Goal: Transaction & Acquisition: Purchase product/service

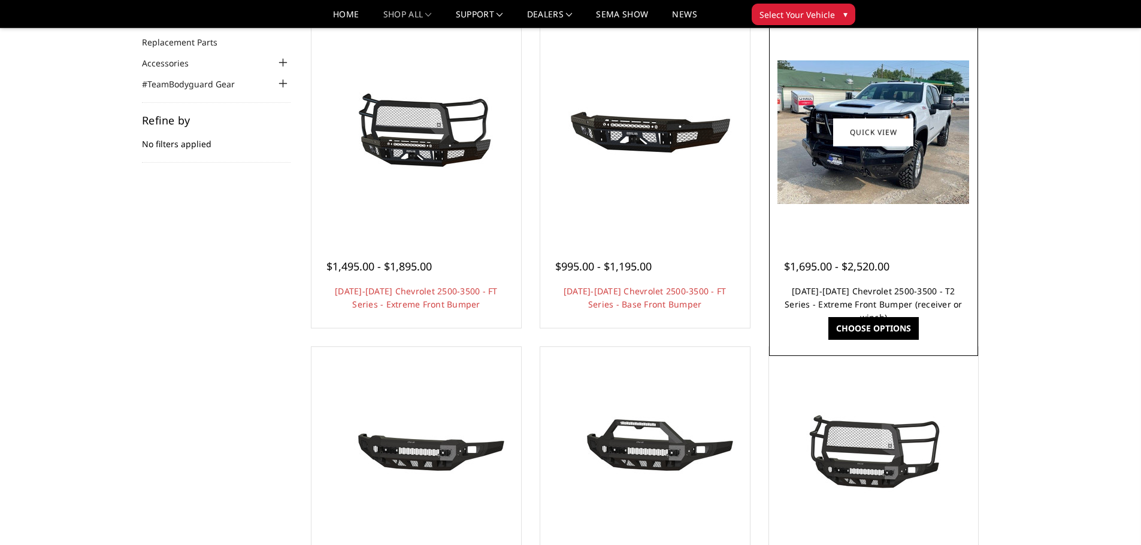
scroll to position [359, 0]
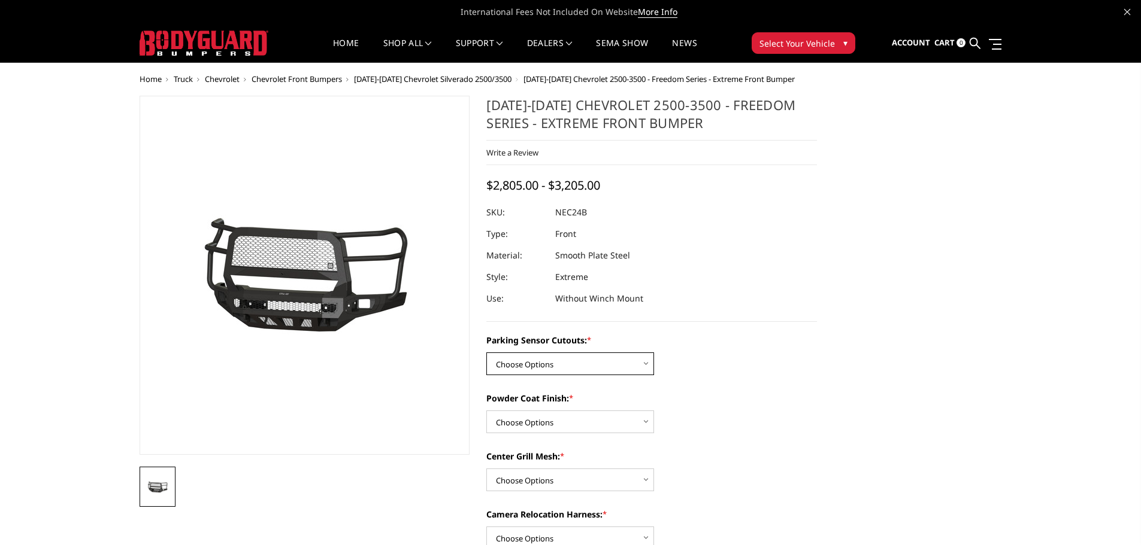
click at [568, 363] on select "Choose Options No - Without Parking Sensor Cutouts Yes - With Parking Sensor Cu…" at bounding box center [570, 364] width 168 height 23
select select "2978"
click at [486, 353] on select "Choose Options No - Without Parking Sensor Cutouts Yes - With Parking Sensor Cu…" at bounding box center [570, 364] width 168 height 23
click at [564, 427] on select "Choose Options Bare Metal Texture Black Powder Coat" at bounding box center [570, 422] width 168 height 23
click at [730, 426] on div "Powder Coat Finish: * Choose Options Bare Metal Texture Black Powder Coat" at bounding box center [651, 412] width 330 height 41
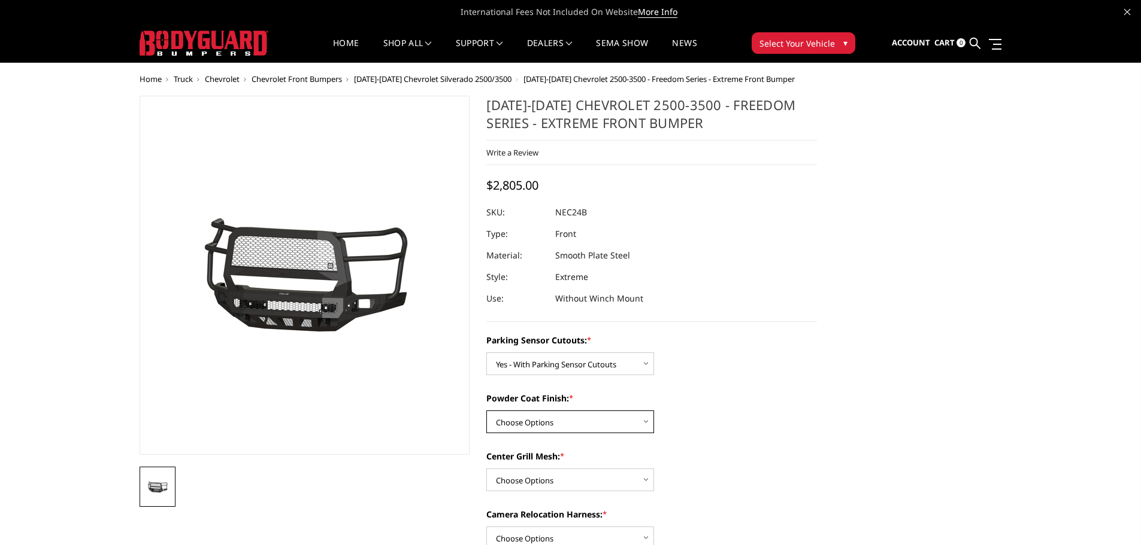
click at [539, 418] on select "Choose Options Bare Metal Texture Black Powder Coat" at bounding box center [570, 422] width 168 height 23
select select "2980"
click at [486, 411] on select "Choose Options Bare Metal Texture Black Powder Coat" at bounding box center [570, 422] width 168 height 23
click at [585, 472] on select "Choose Options WITH Expanded Metal in Center Grill WITHOUT Expanded Metal in Ce…" at bounding box center [570, 480] width 168 height 23
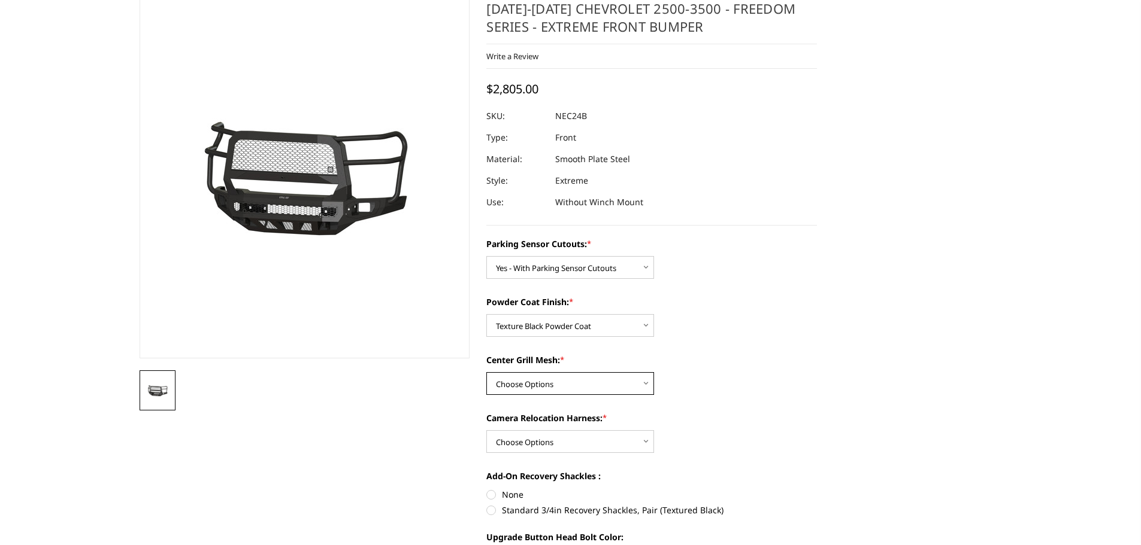
scroll to position [180, 0]
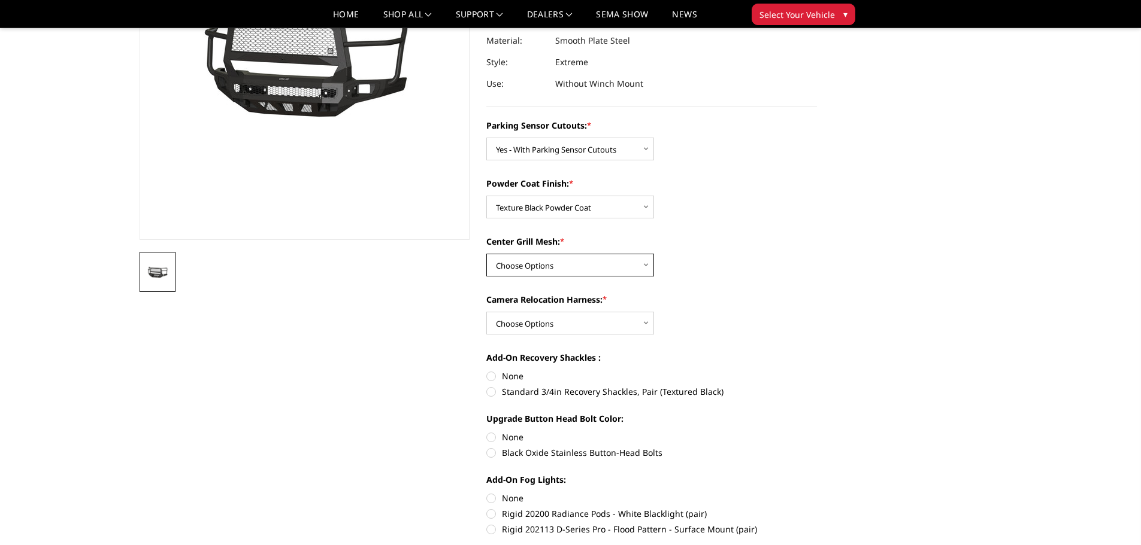
click at [598, 271] on select "Choose Options WITH Expanded Metal in Center Grill WITHOUT Expanded Metal in Ce…" at bounding box center [570, 265] width 168 height 23
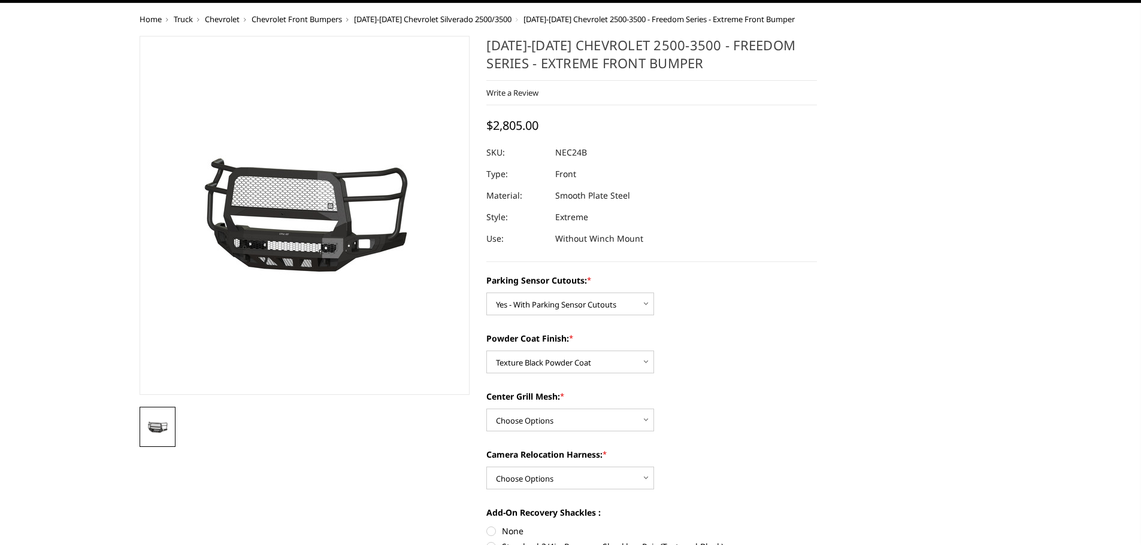
scroll to position [0, 0]
